Goal: Task Accomplishment & Management: Complete application form

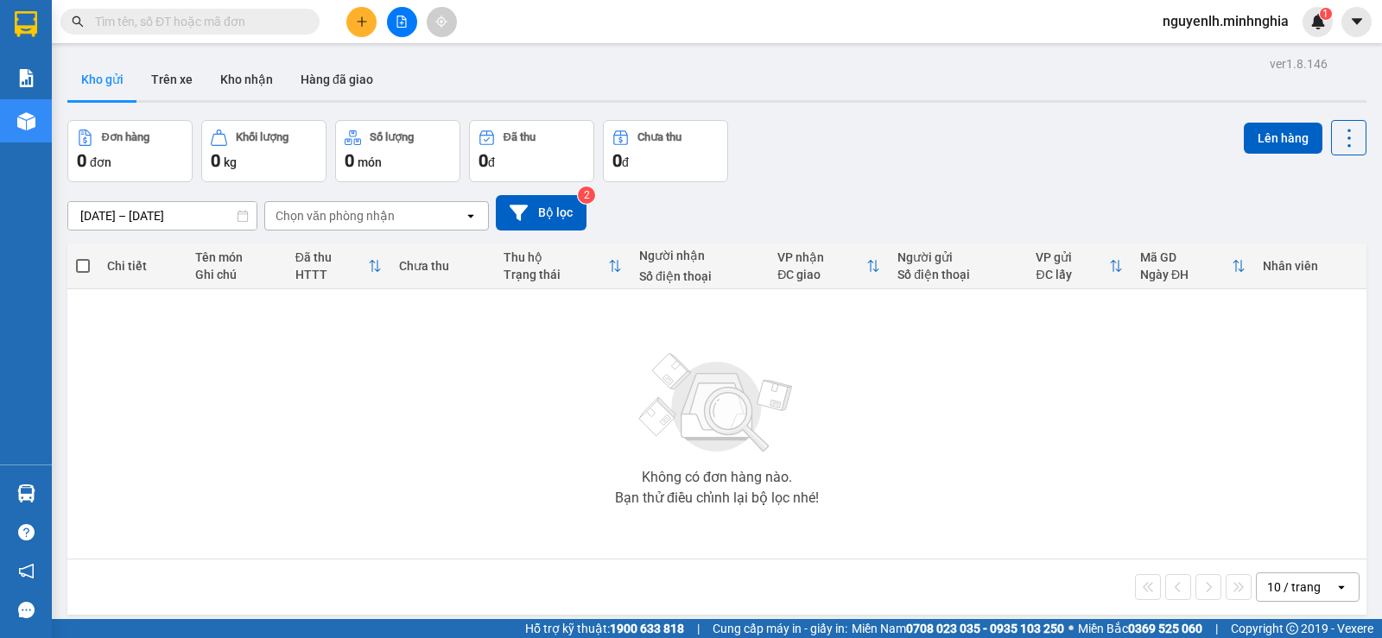
click at [360, 22] on icon "plus" at bounding box center [362, 21] width 10 height 1
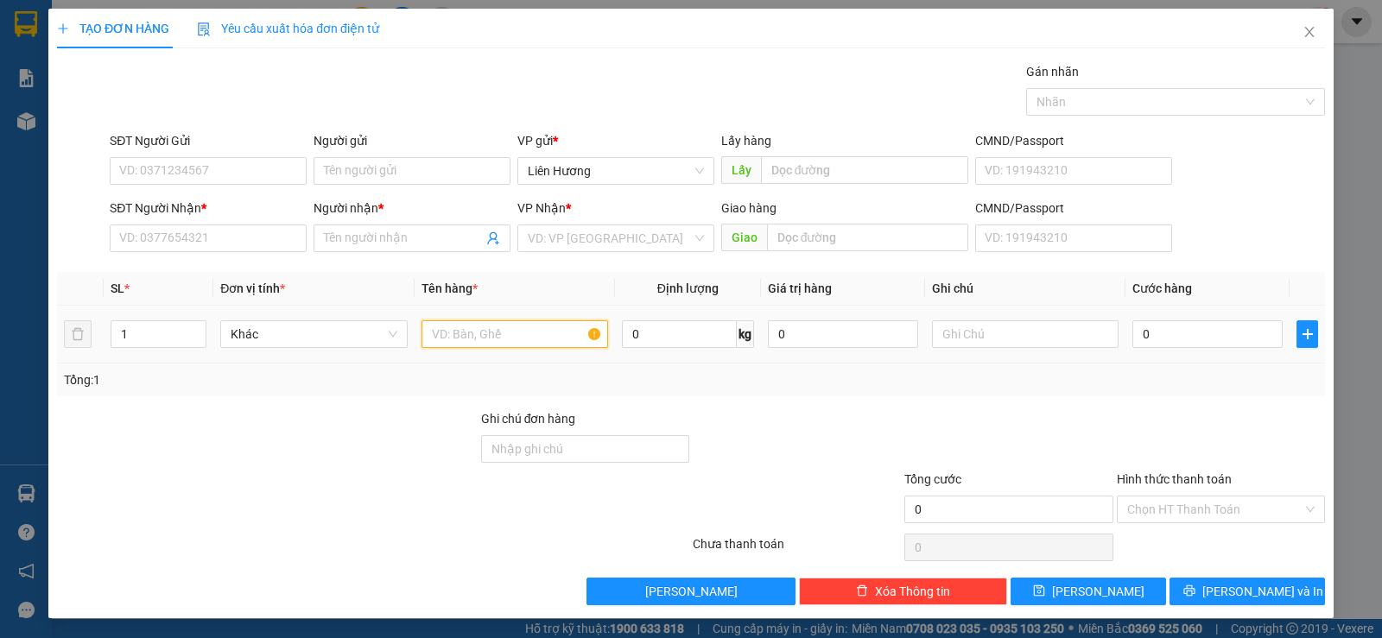
click at [511, 332] on input "text" at bounding box center [515, 334] width 187 height 28
click at [992, 333] on input "text" at bounding box center [1025, 334] width 187 height 28
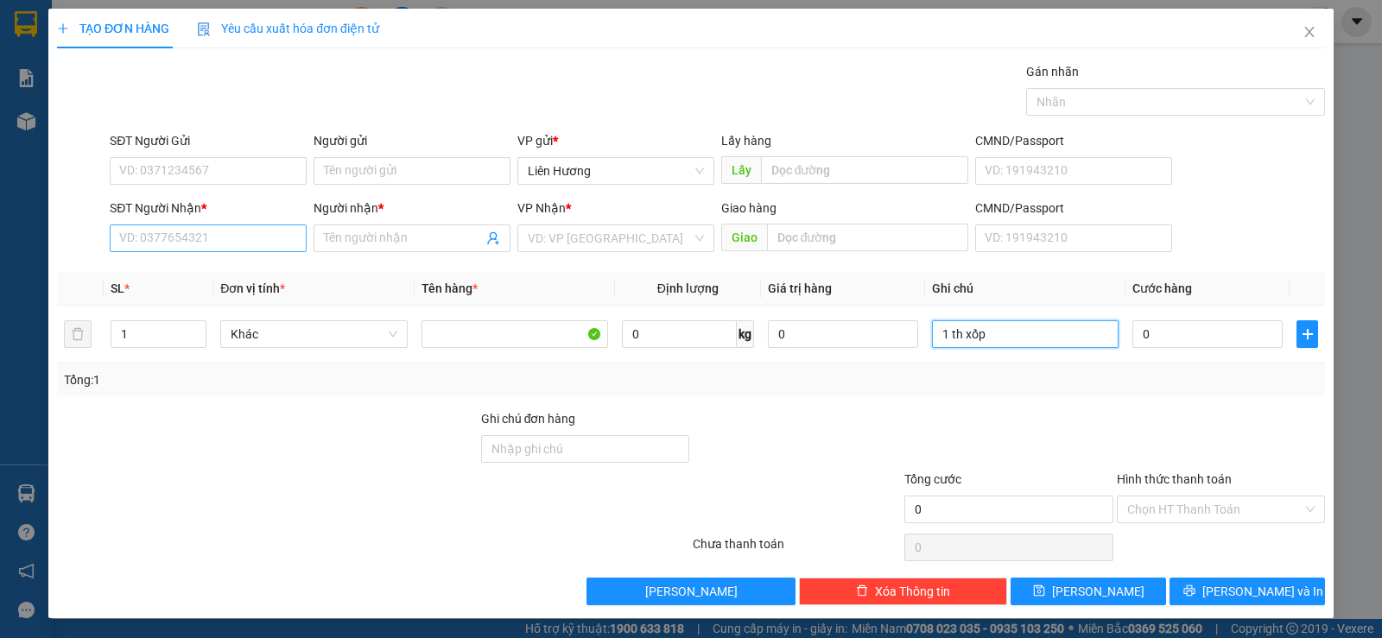
type input "1 th xốp"
click at [226, 235] on input "SĐT Người Nhận *" at bounding box center [208, 239] width 197 height 28
click at [244, 172] on input "SĐT Người Gửi" at bounding box center [208, 171] width 197 height 28
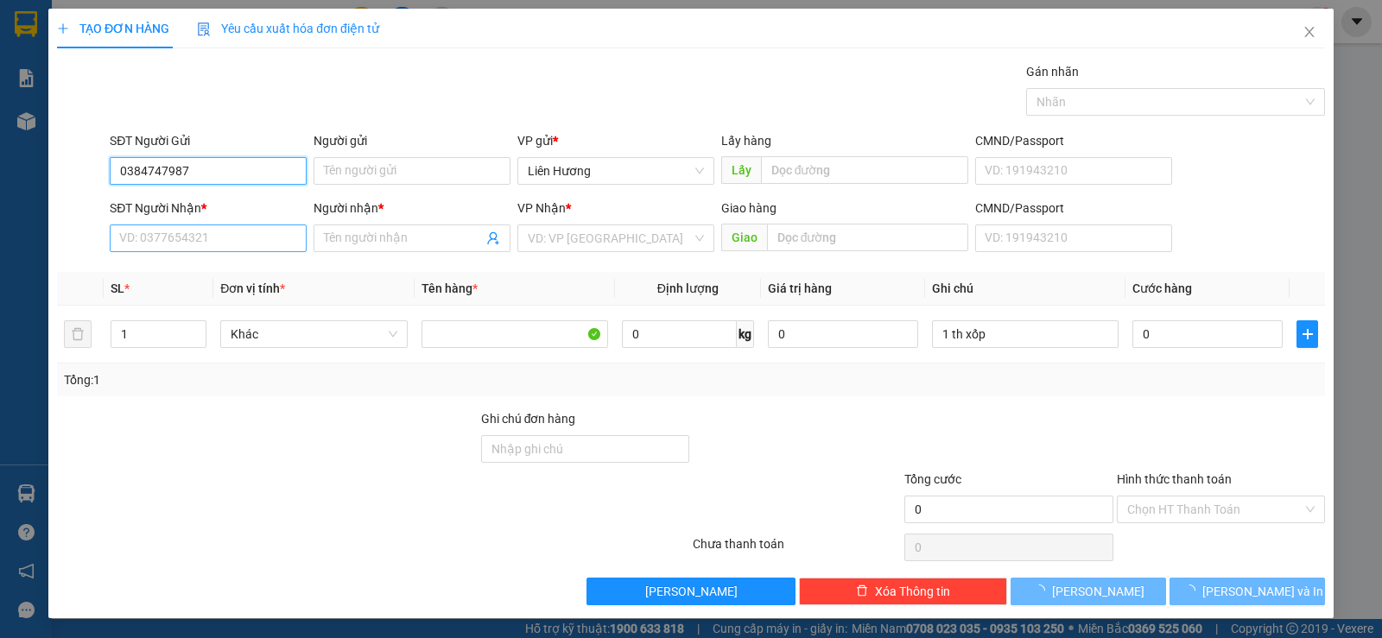
type input "0384747987"
click at [232, 248] on input "SĐT Người Nhận *" at bounding box center [208, 239] width 197 height 28
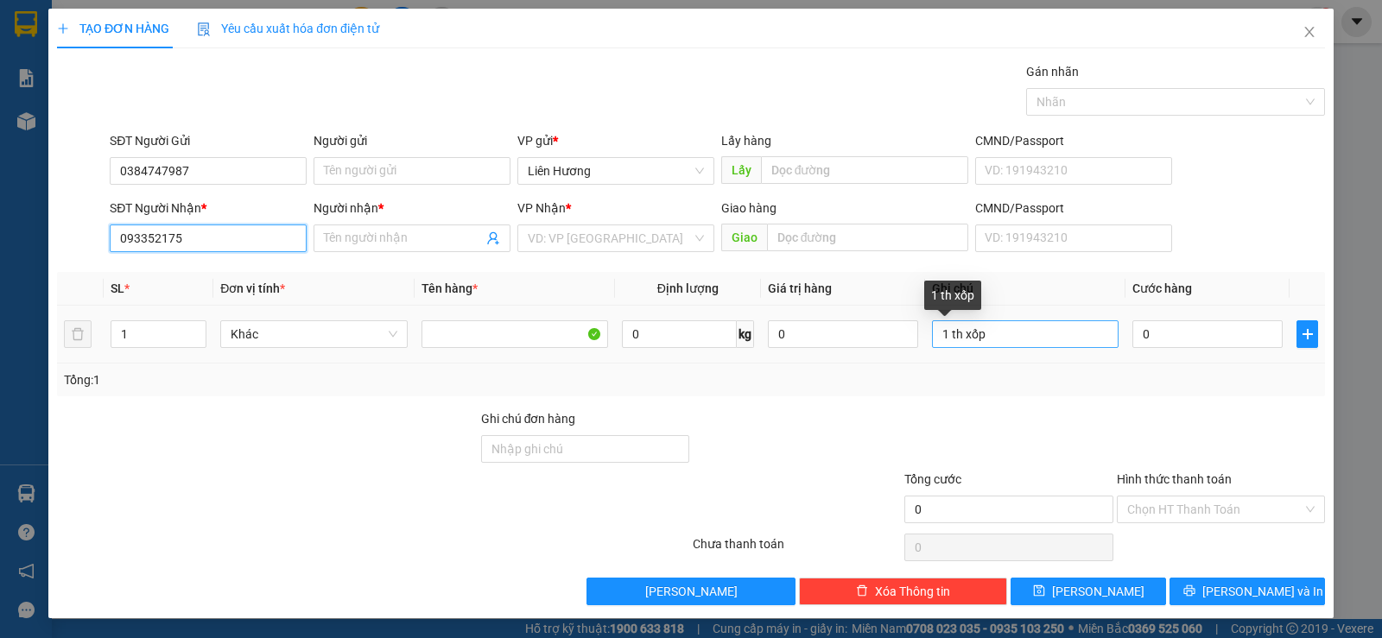
type input "093352175"
click at [1007, 340] on input "1 th xốp" at bounding box center [1025, 334] width 187 height 28
type input "1 th xốp hs"
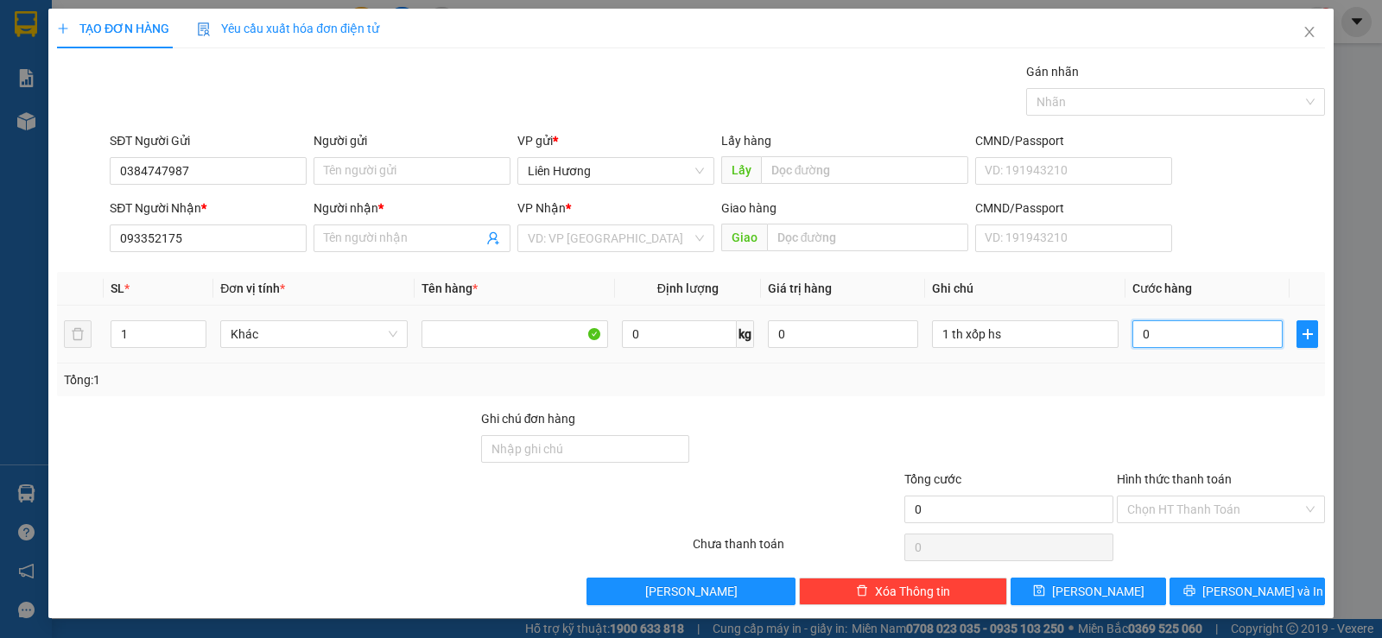
click at [1162, 324] on input "0" at bounding box center [1207, 334] width 150 height 28
type input "3"
type input "30"
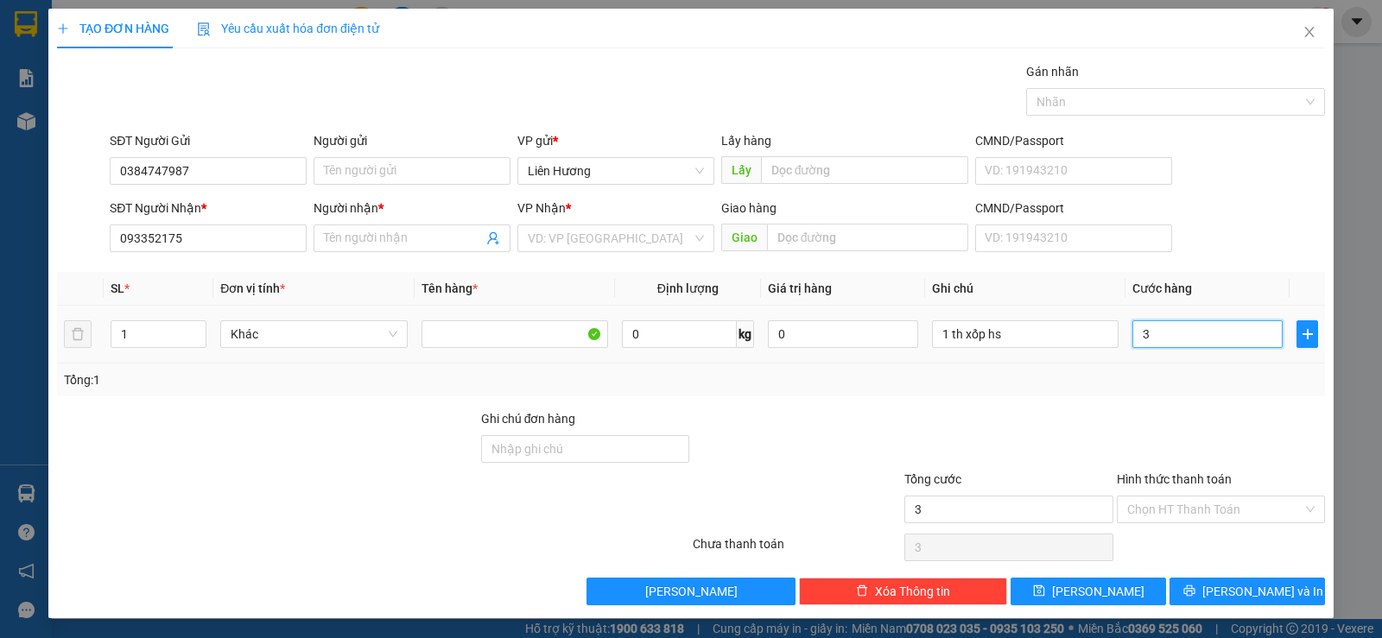
type input "30"
type input "30.000"
click at [618, 238] on input "search" at bounding box center [610, 238] width 164 height 26
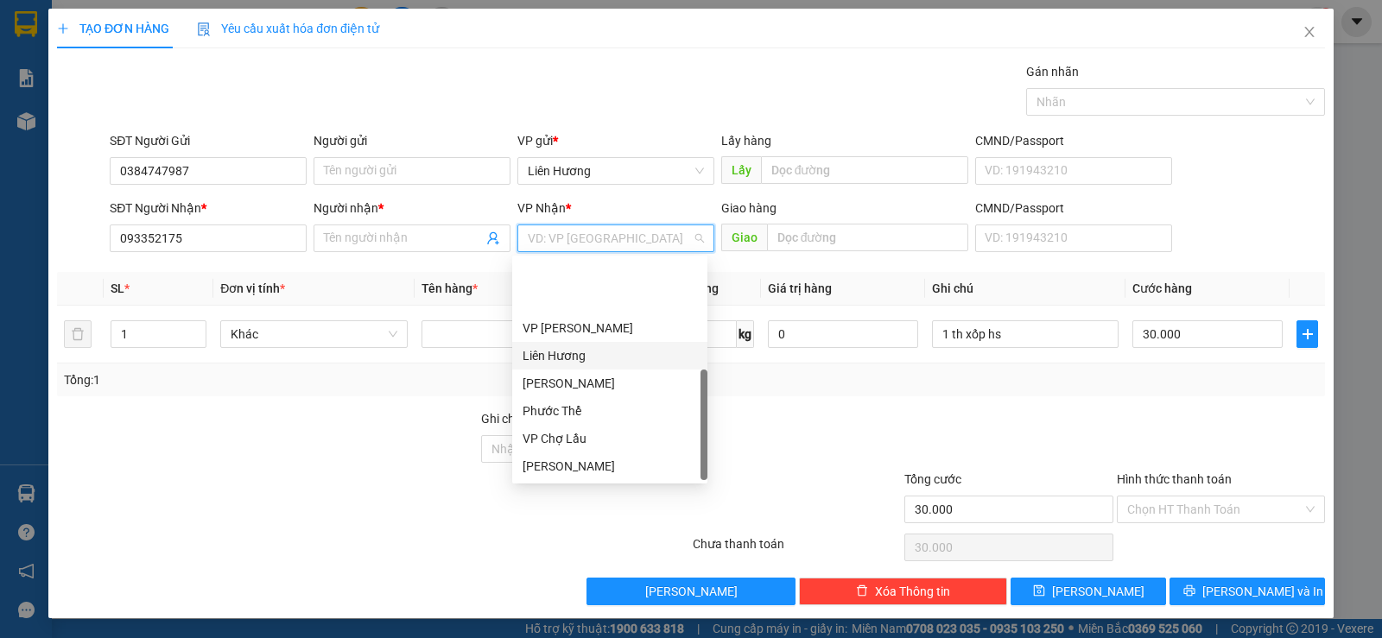
scroll to position [83, 0]
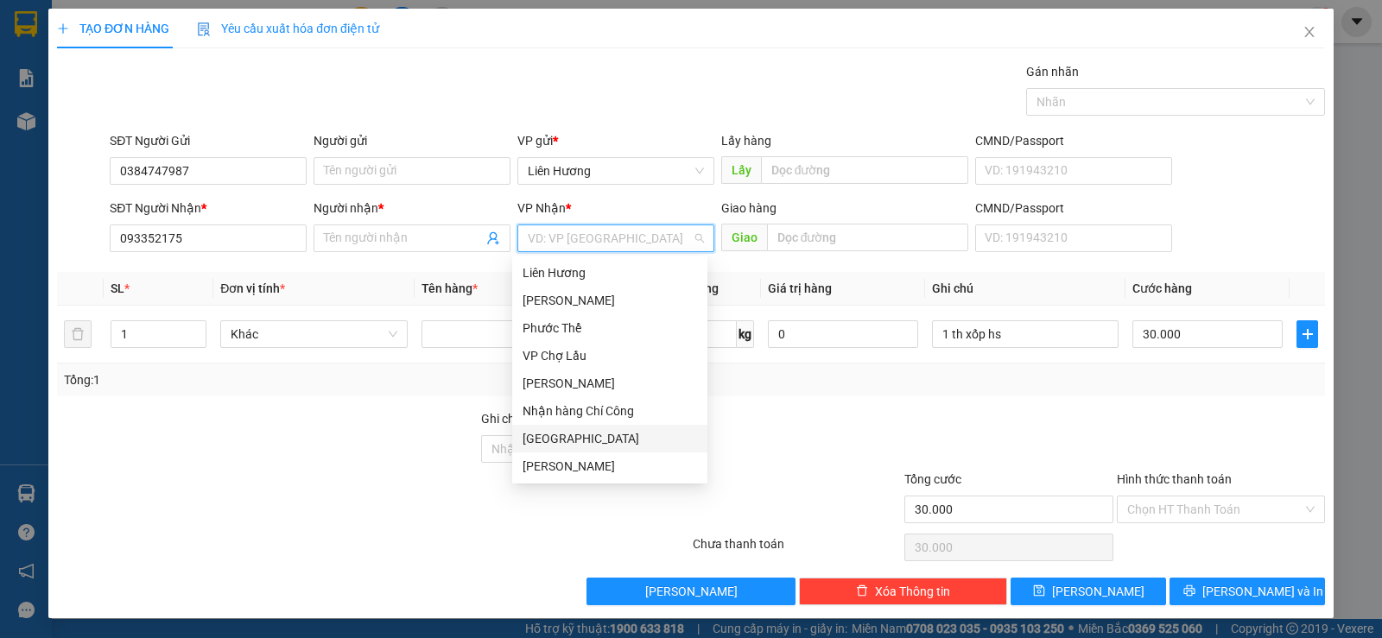
click at [552, 436] on div "[GEOGRAPHIC_DATA]" at bounding box center [610, 438] width 174 height 19
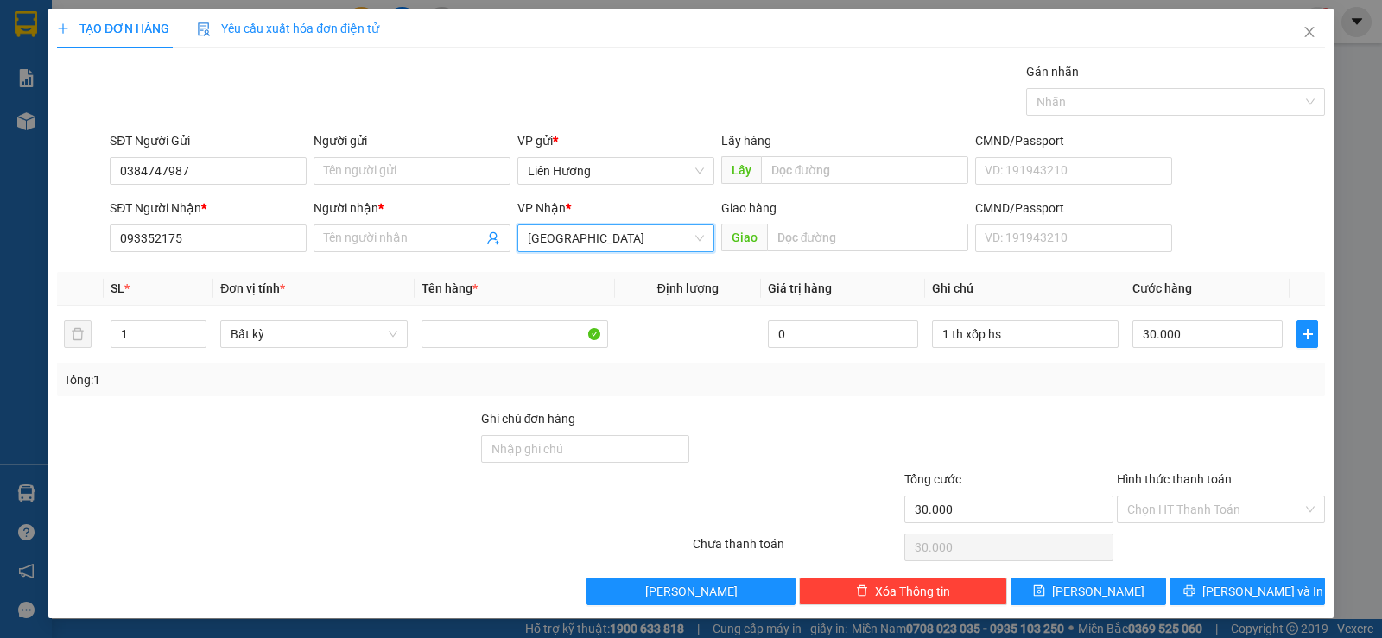
scroll to position [1, 0]
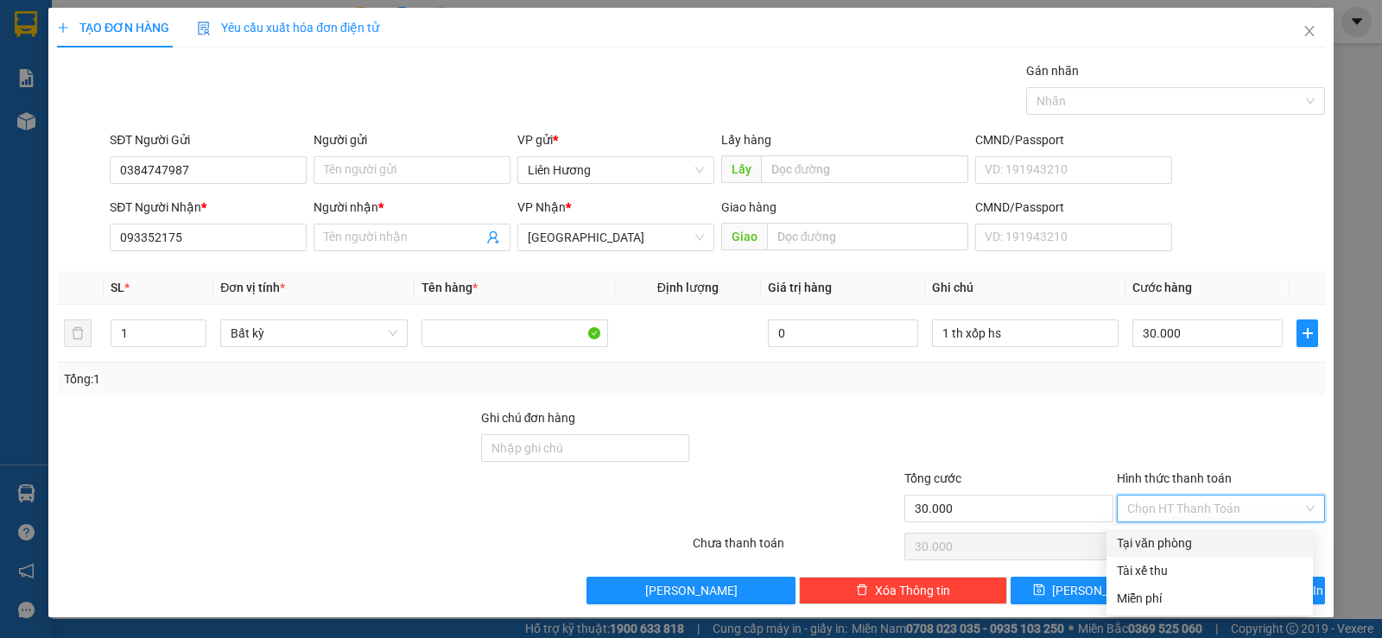
click at [1202, 512] on input "Hình thức thanh toán" at bounding box center [1214, 509] width 175 height 26
click at [1166, 542] on div "Tại văn phòng" at bounding box center [1210, 543] width 186 height 19
type input "0"
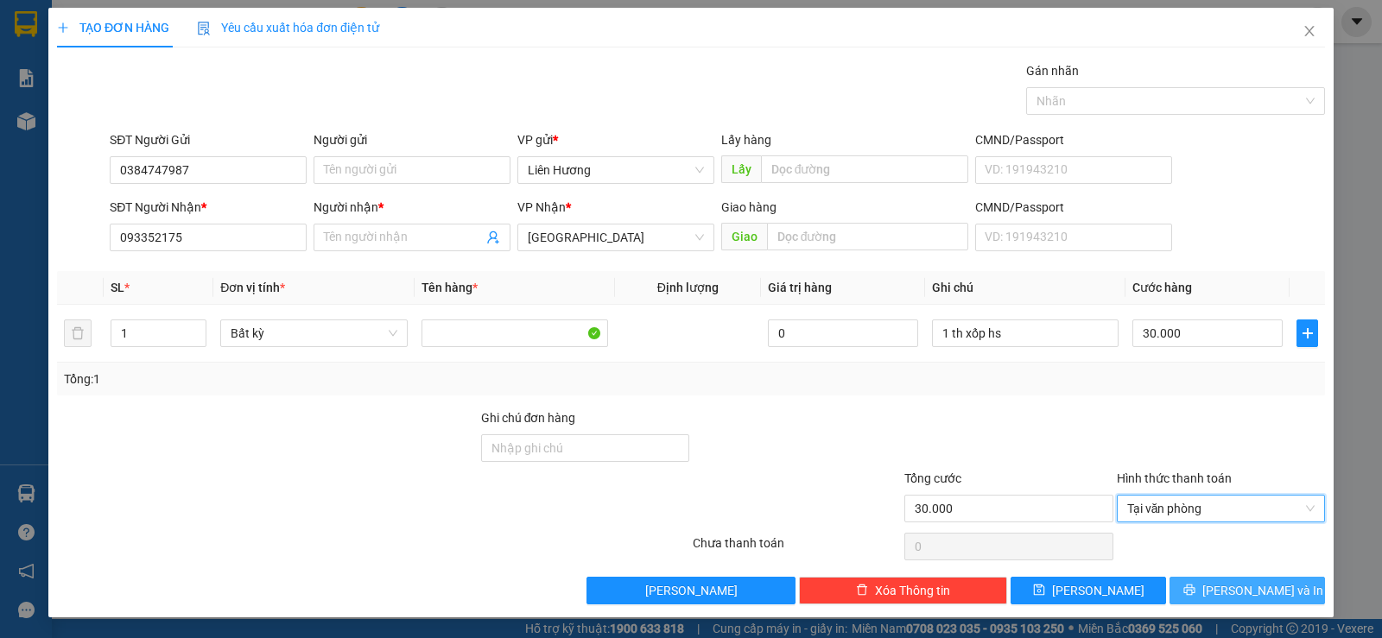
click at [1246, 598] on span "[PERSON_NAME] và In" at bounding box center [1262, 590] width 121 height 19
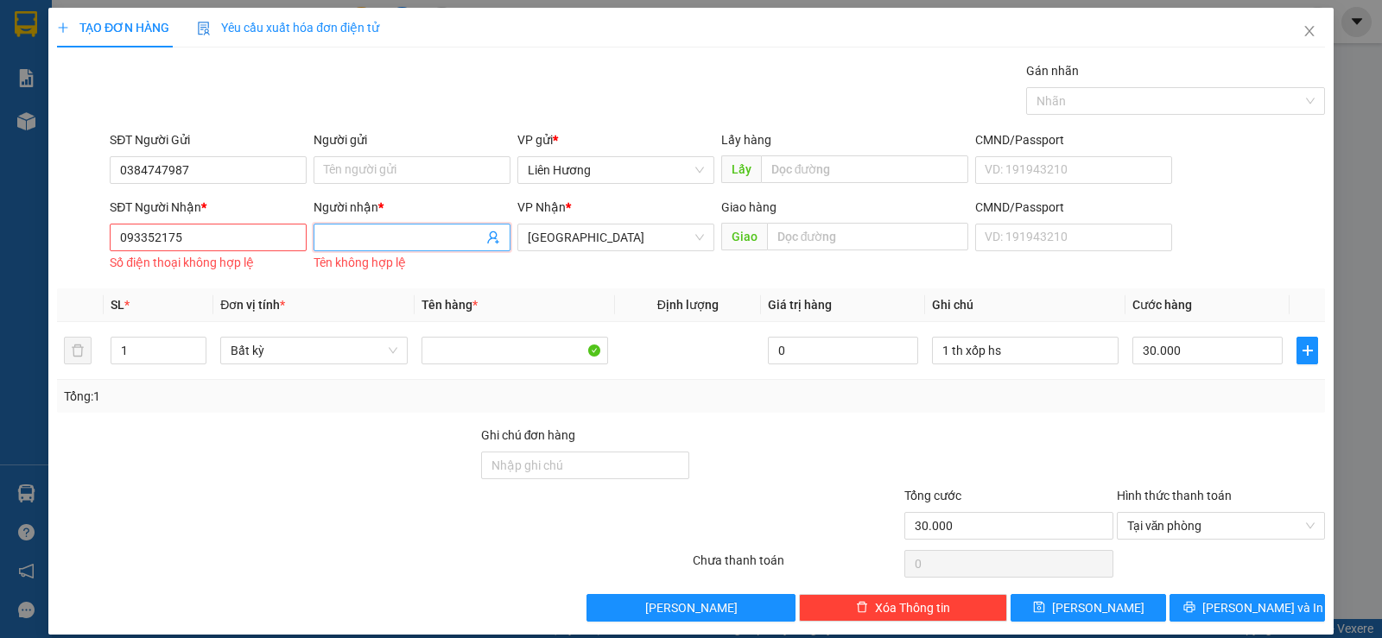
click at [402, 241] on input "Người nhận *" at bounding box center [403, 237] width 159 height 19
type input "t"
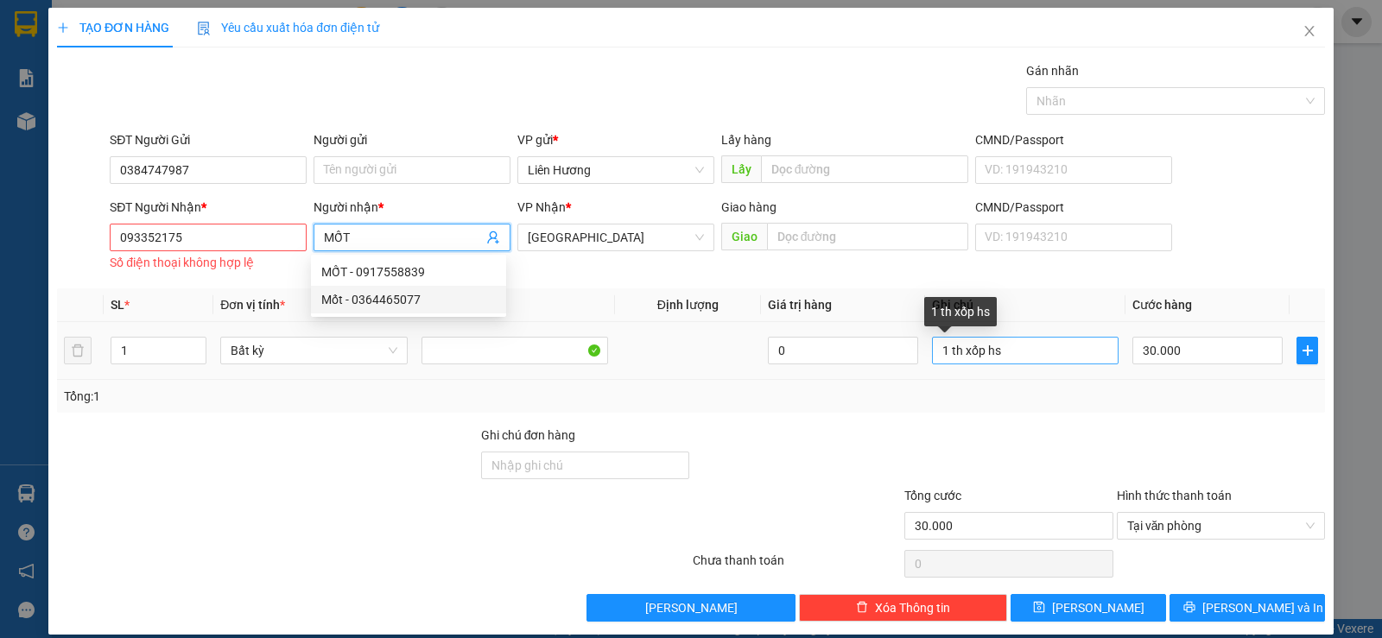
type input "MỐT"
click at [995, 354] on input "1 th xốp hs" at bounding box center [1025, 351] width 187 height 28
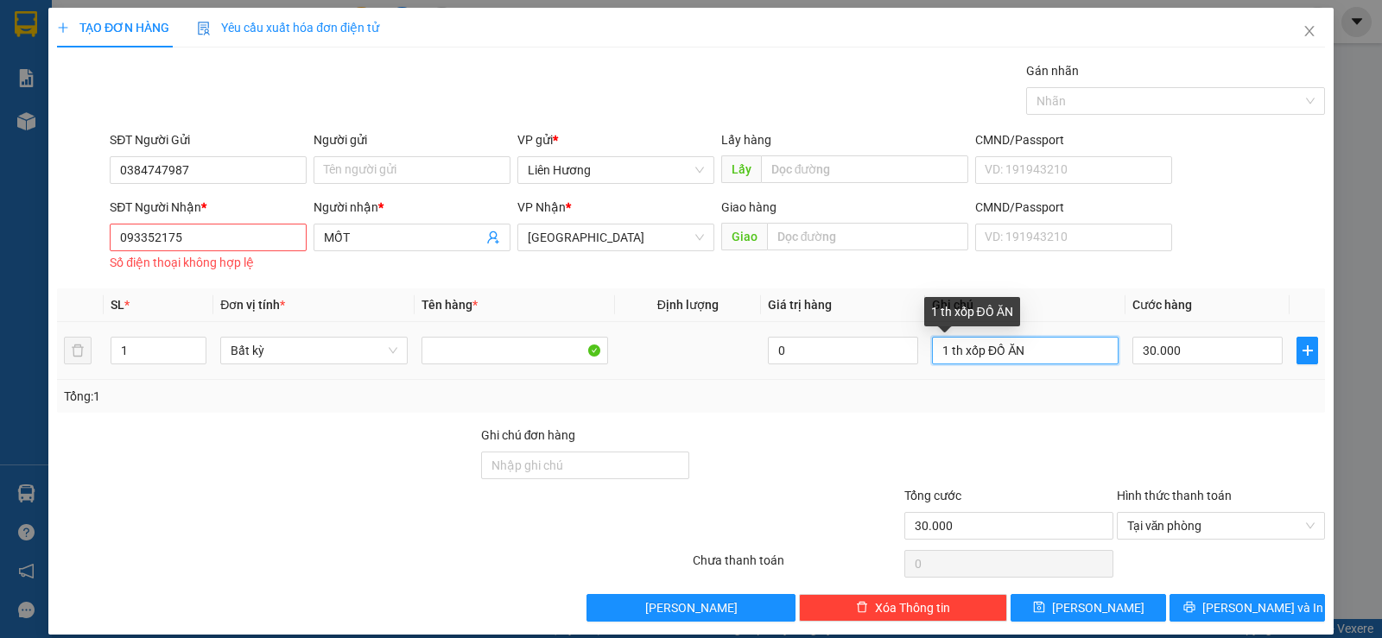
drag, startPoint x: 978, startPoint y: 348, endPoint x: 931, endPoint y: 349, distance: 46.7
click at [932, 349] on input "1 th xốp ĐỒ ĂN" at bounding box center [1025, 351] width 187 height 28
type input "1 TH XỐP ĐỒ ĂN"
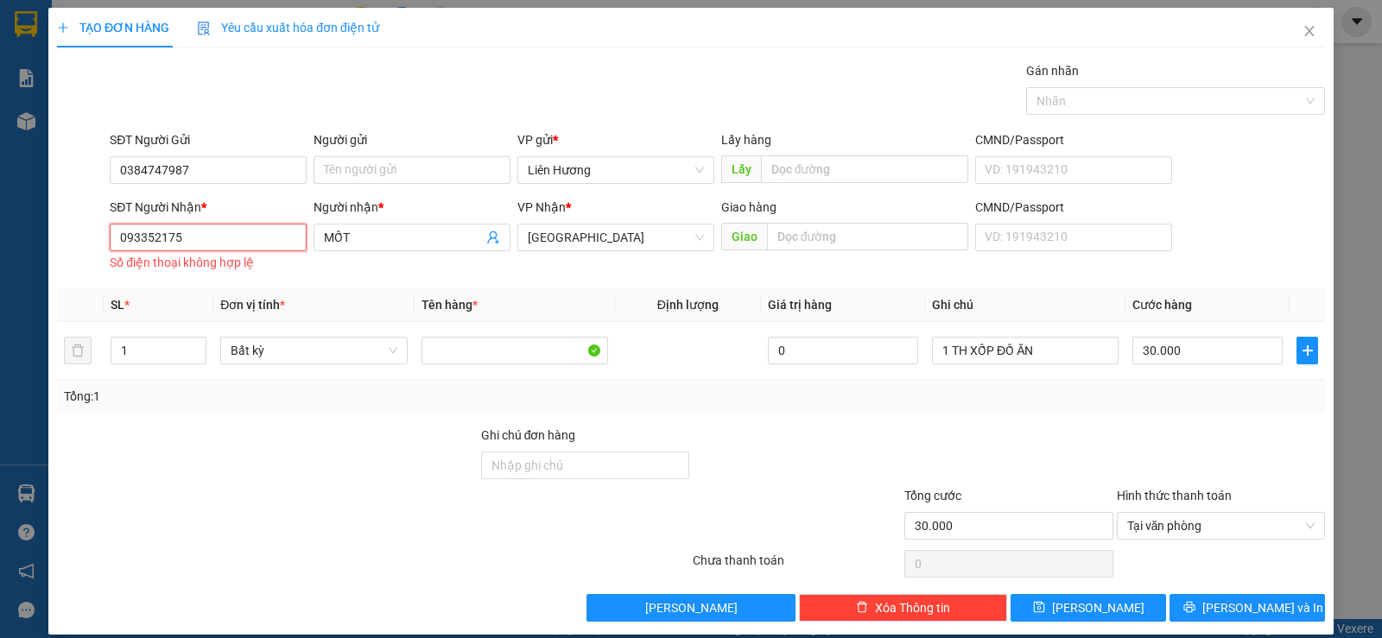
click at [146, 242] on input "093352175" at bounding box center [208, 238] width 197 height 28
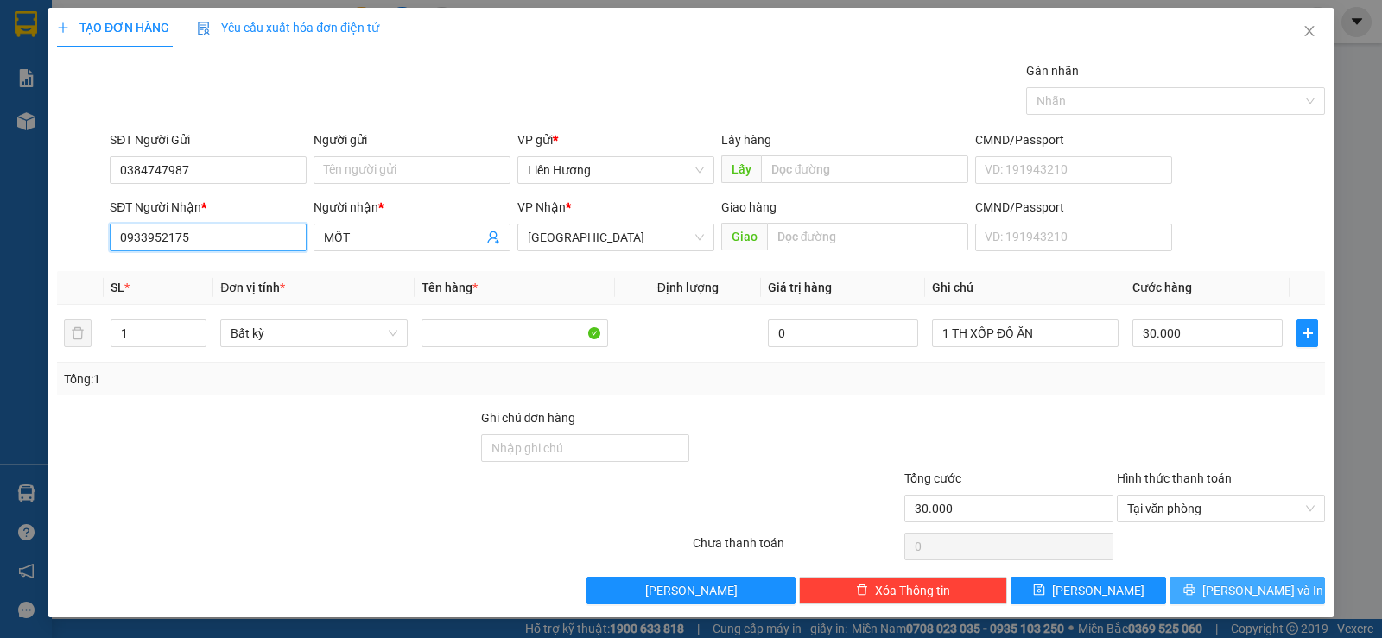
type input "0933952175"
click at [1232, 588] on span "[PERSON_NAME] và In" at bounding box center [1262, 590] width 121 height 19
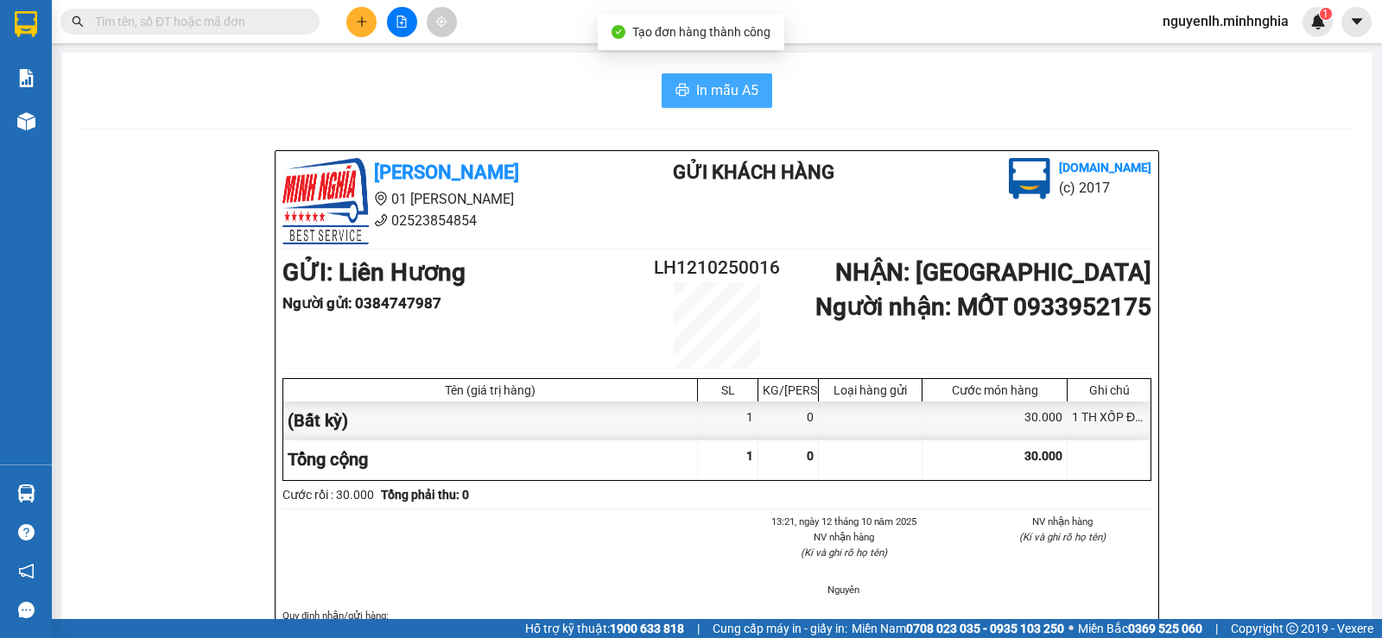
click at [727, 97] on span "In mẫu A5" at bounding box center [727, 90] width 62 height 22
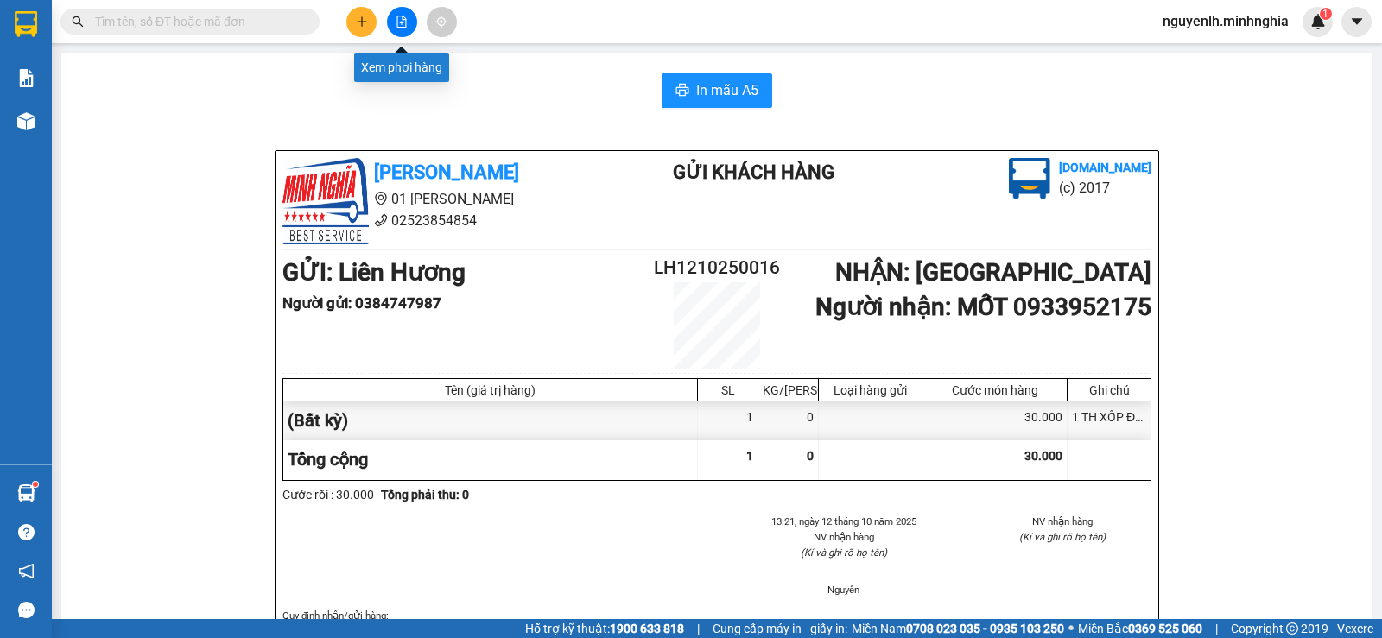
click at [400, 7] on button at bounding box center [402, 22] width 30 height 30
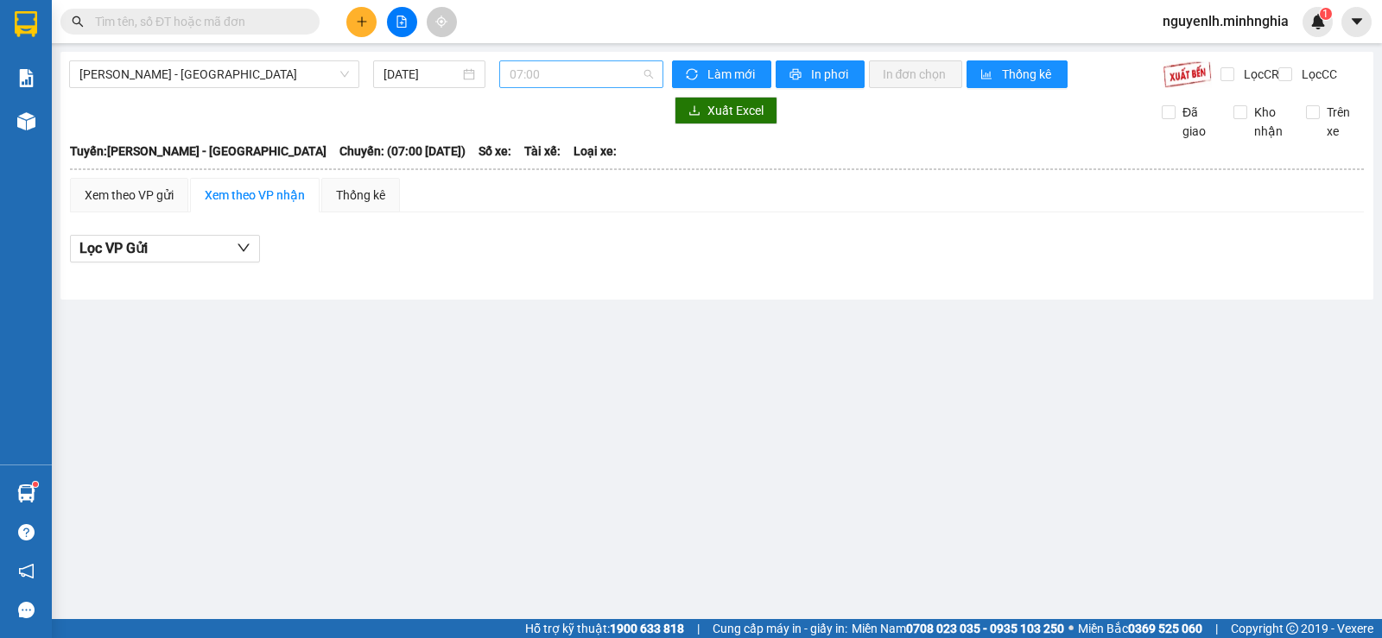
click at [628, 63] on span "07:00" at bounding box center [581, 74] width 143 height 26
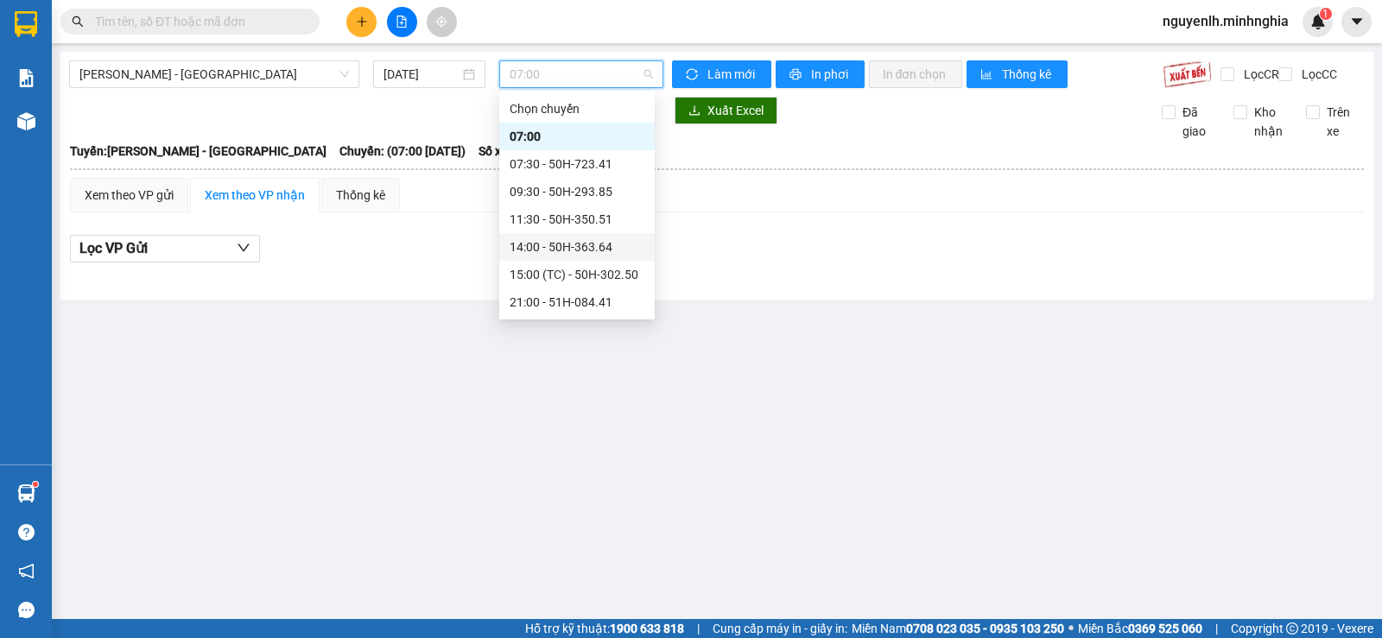
click at [560, 239] on div "14:00 - 50H-363.64" at bounding box center [577, 247] width 135 height 19
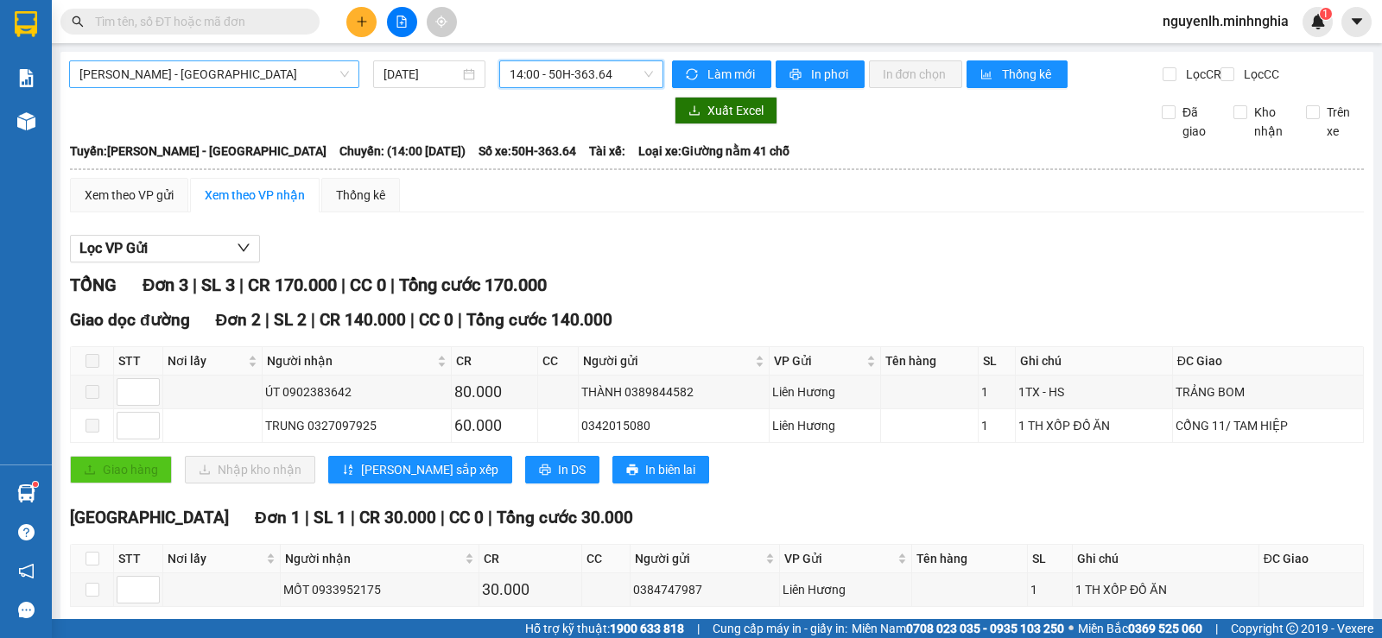
click at [289, 78] on span "[PERSON_NAME] - [GEOGRAPHIC_DATA]" at bounding box center [214, 74] width 270 height 26
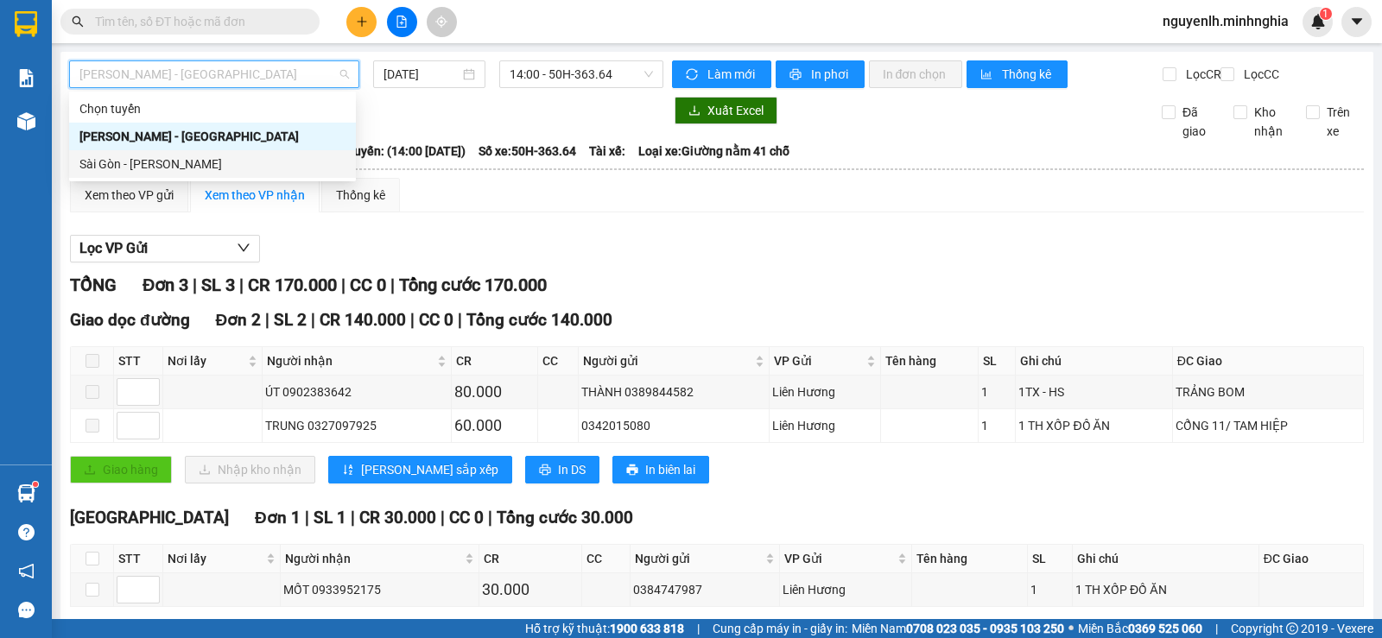
click at [155, 161] on div "Sài Gòn - [PERSON_NAME]" at bounding box center [212, 164] width 266 height 19
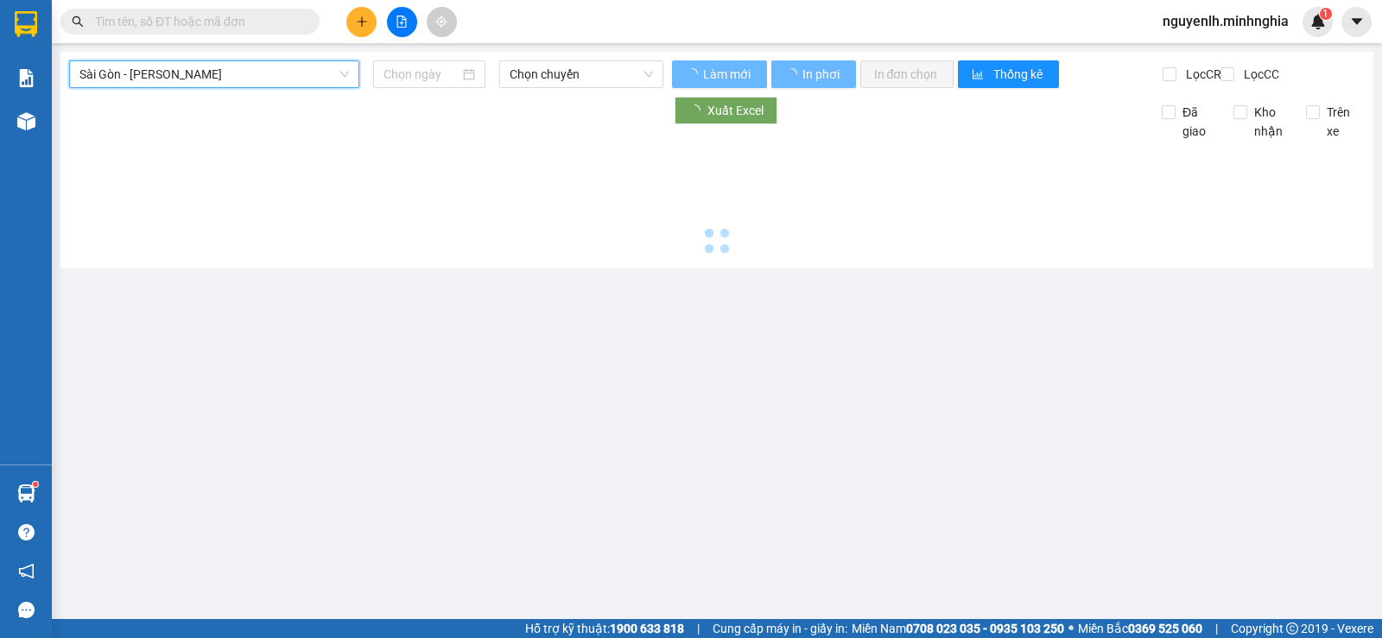
type input "[DATE]"
